Goal: Task Accomplishment & Management: Manage account settings

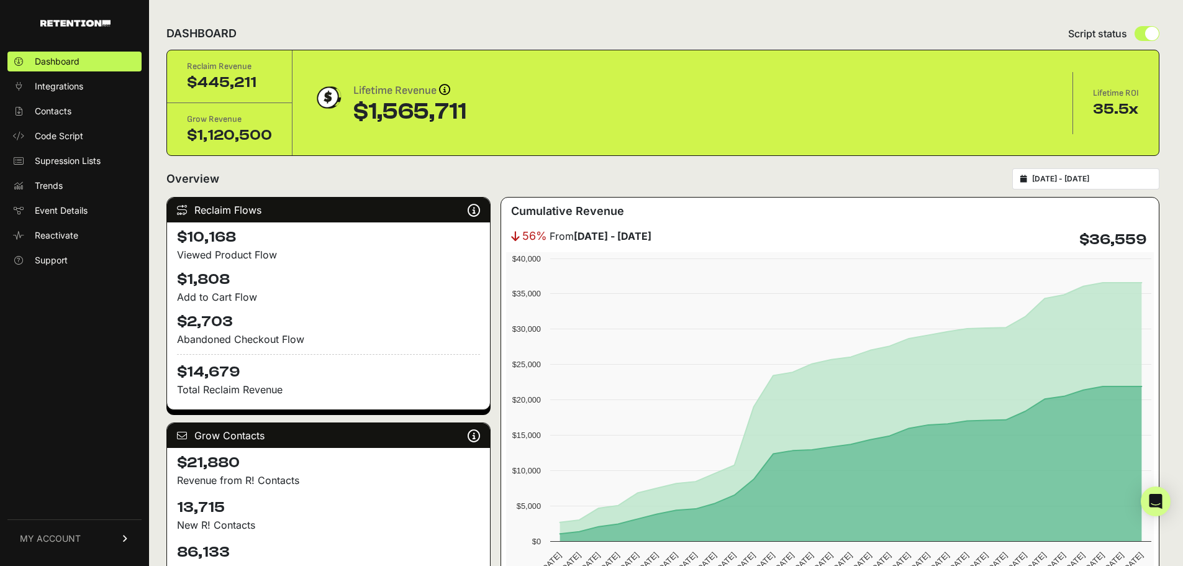
click at [131, 533] on link "MY ACCOUNT" at bounding box center [74, 538] width 134 height 38
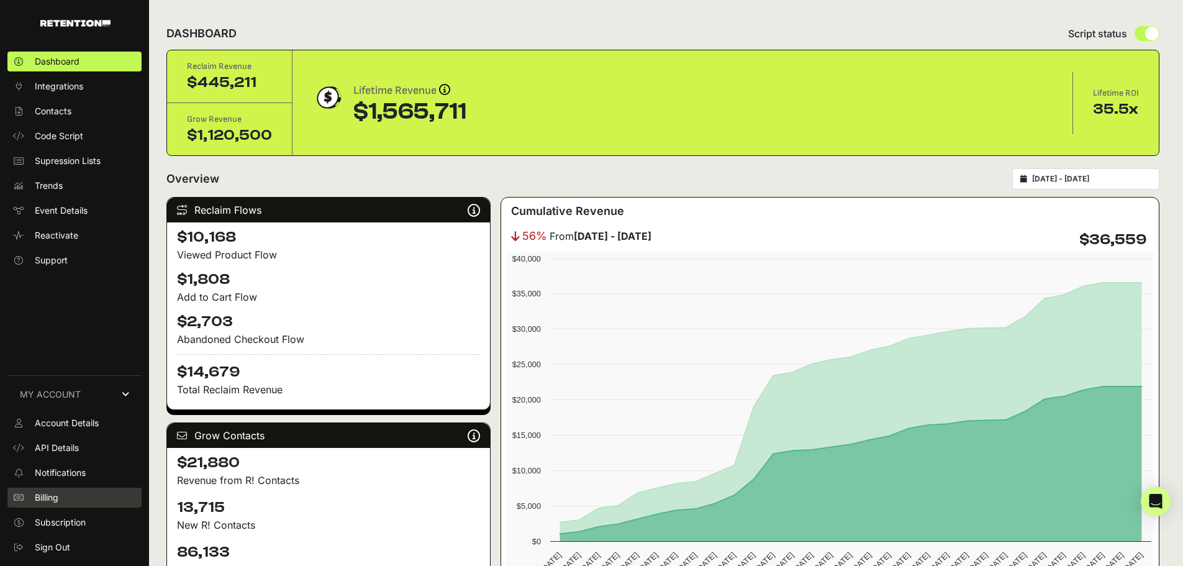
click at [80, 505] on link "Billing" at bounding box center [74, 497] width 134 height 20
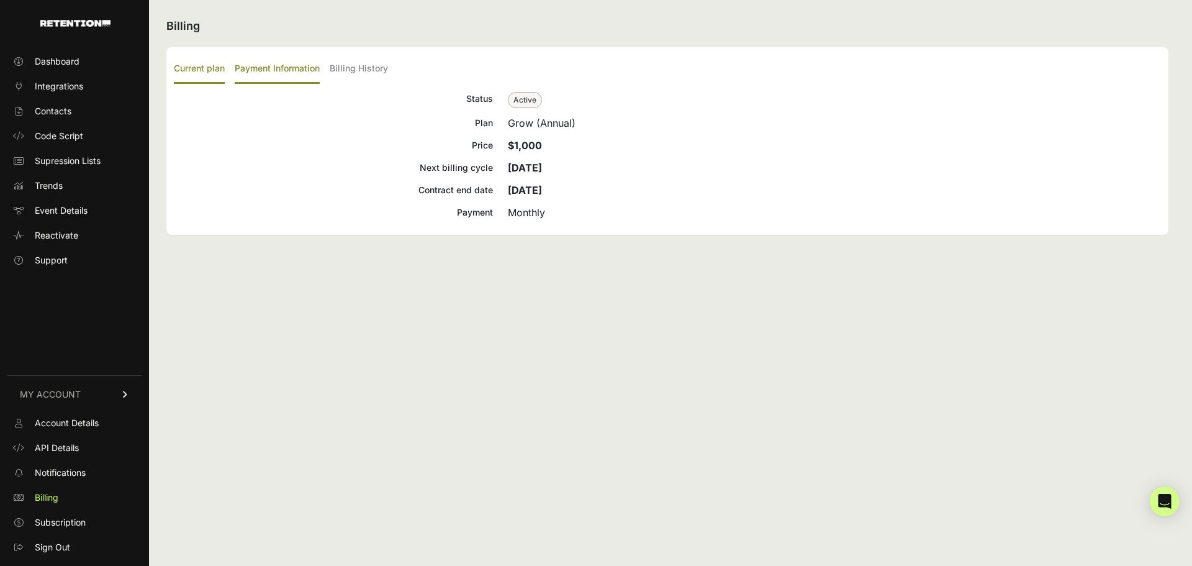
click at [278, 56] on label "Payment Information" at bounding box center [277, 69] width 85 height 29
click at [0, 0] on input "Payment Information" at bounding box center [0, 0] width 0 height 0
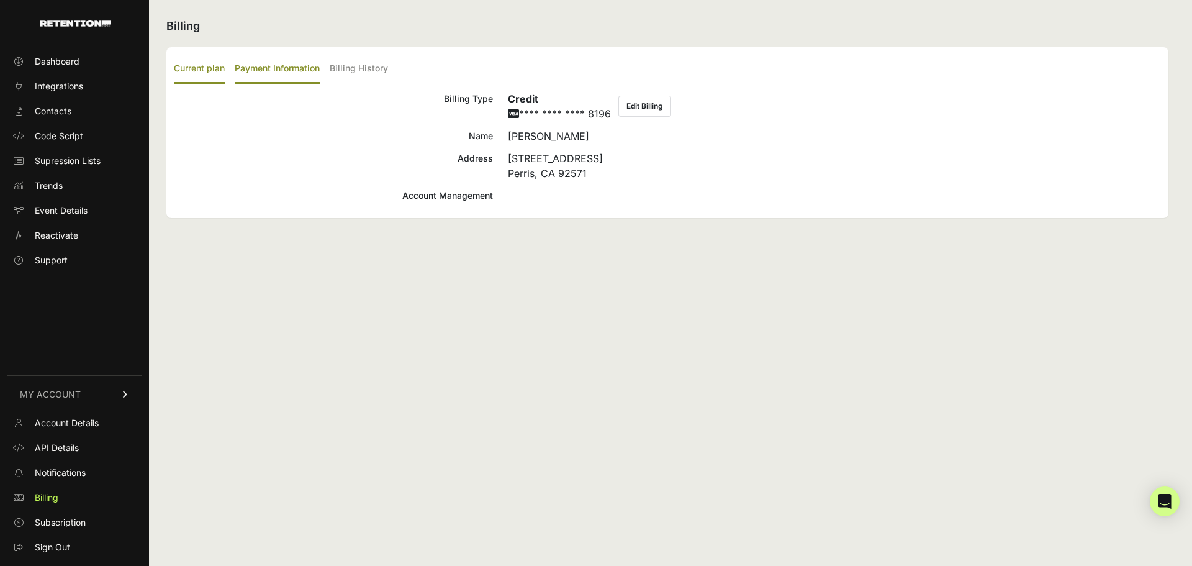
click at [220, 69] on label "Current plan" at bounding box center [199, 69] width 51 height 29
click at [0, 0] on input "Current plan" at bounding box center [0, 0] width 0 height 0
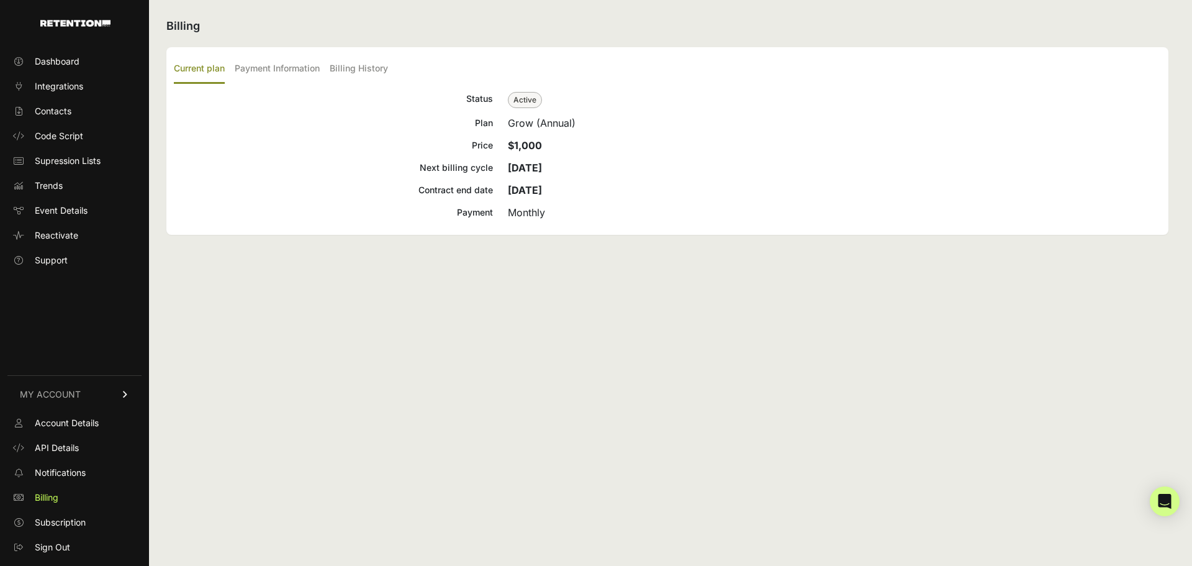
click at [525, 104] on span "Active" at bounding box center [525, 100] width 34 height 16
click at [103, 419] on link "Account Details" at bounding box center [74, 423] width 134 height 20
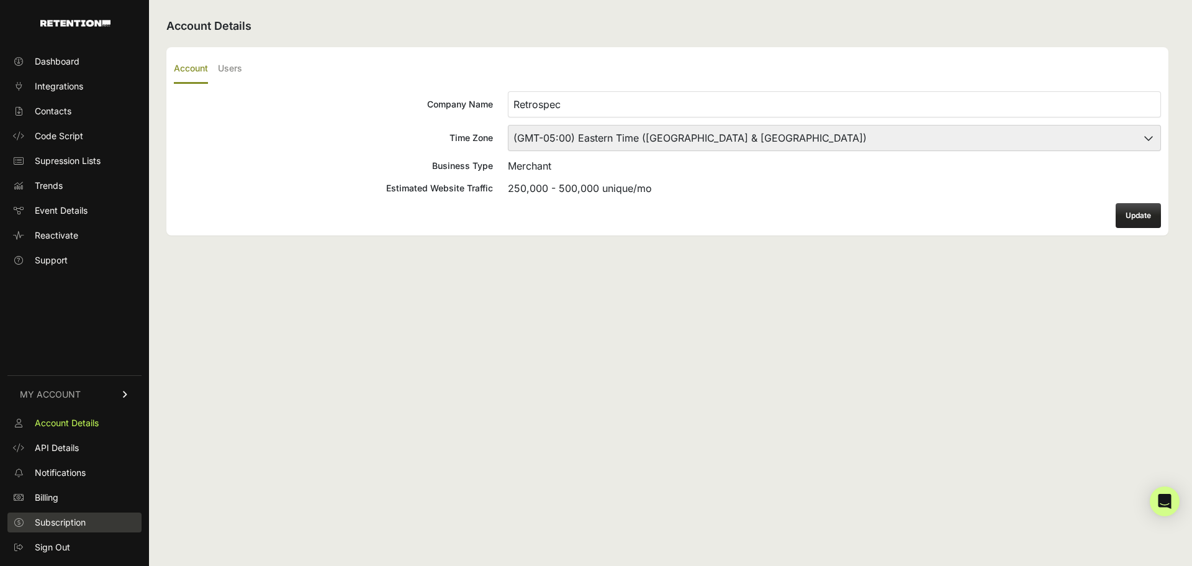
click at [81, 512] on link "Subscription" at bounding box center [74, 522] width 134 height 20
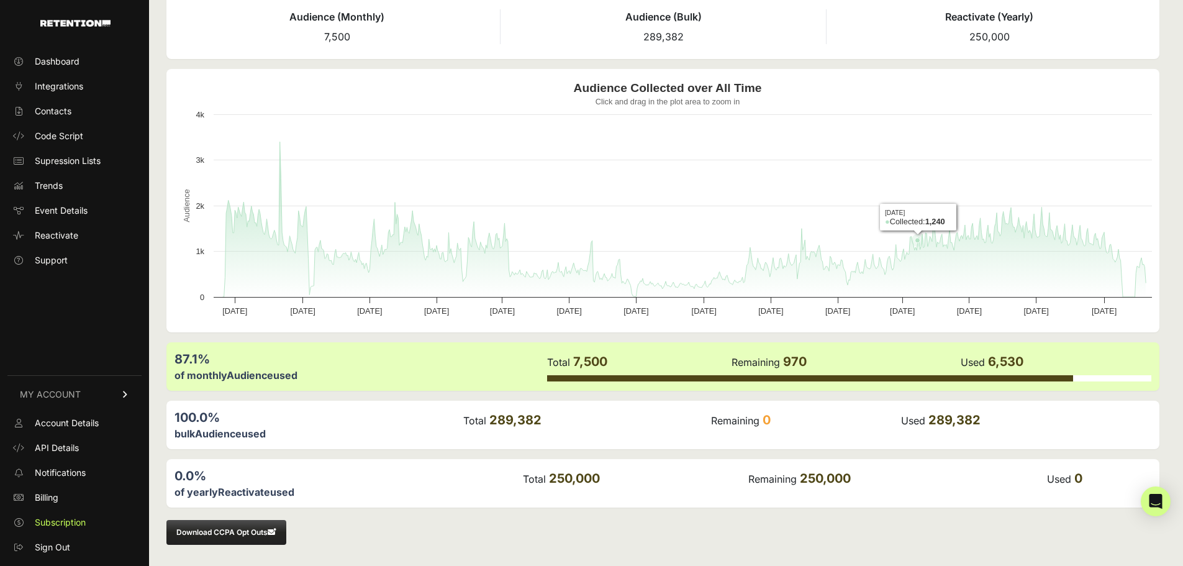
scroll to position [71, 0]
